Goal: Information Seeking & Learning: Learn about a topic

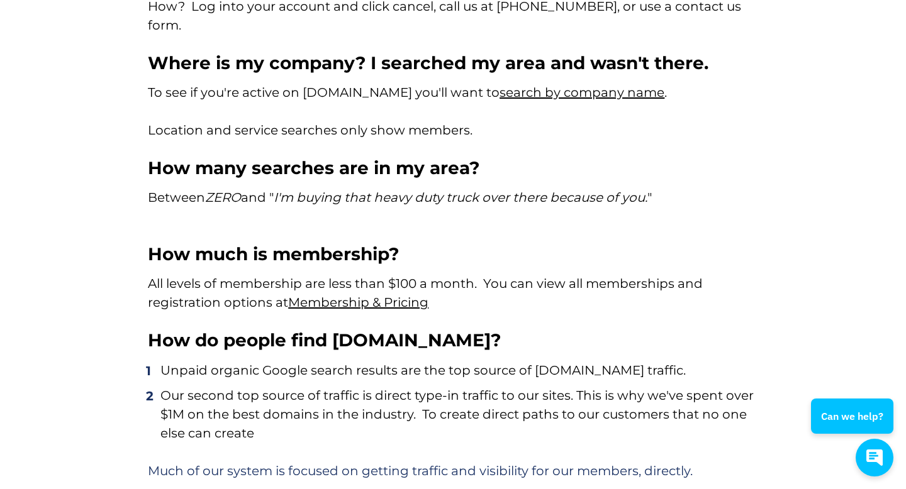
scroll to position [6811, 0]
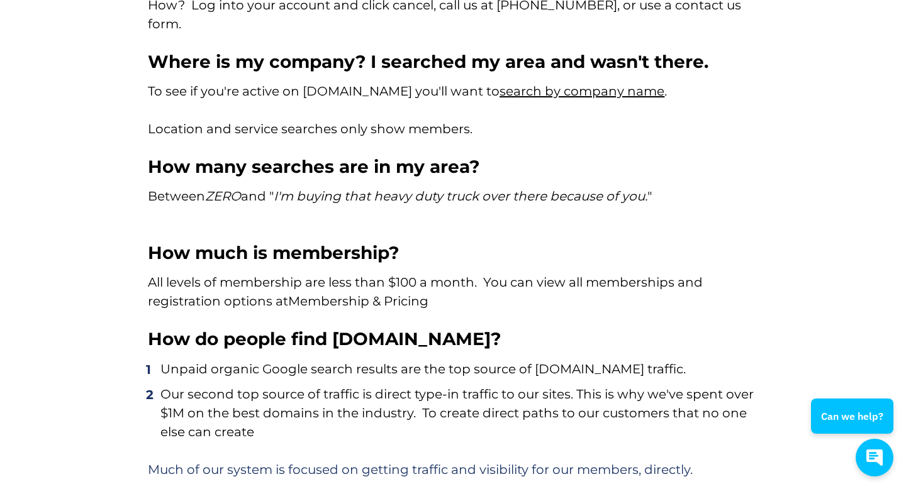
click at [370, 294] on link "Membership & Pricing" at bounding box center [358, 301] width 140 height 15
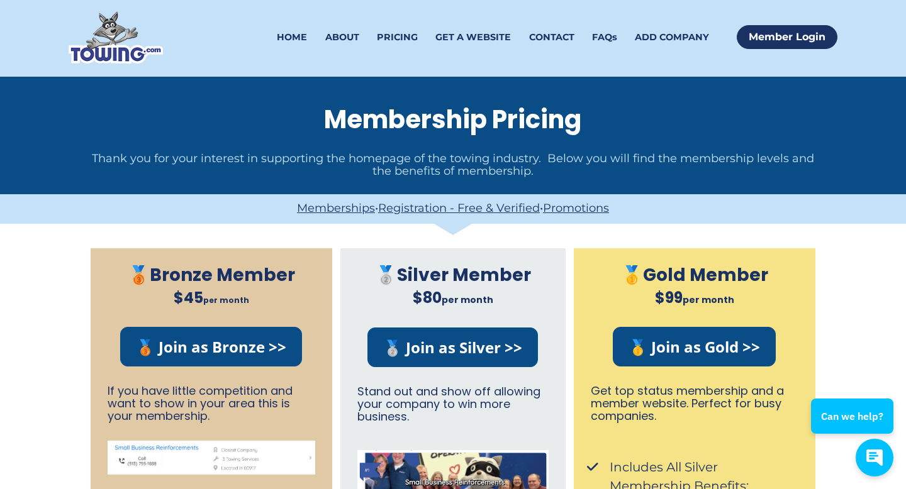
scroll to position [1, 0]
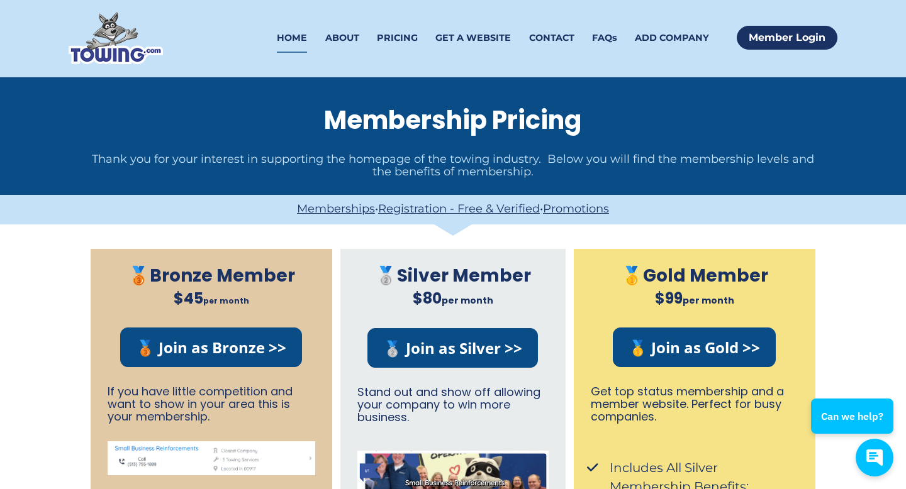
click at [301, 44] on link "HOME" at bounding box center [292, 38] width 30 height 30
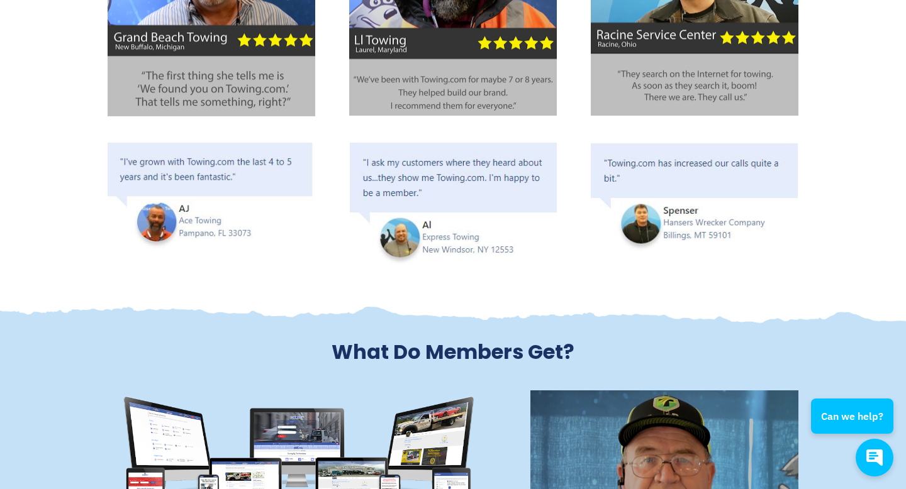
scroll to position [3267, 0]
